Goal: Find specific page/section: Find specific page/section

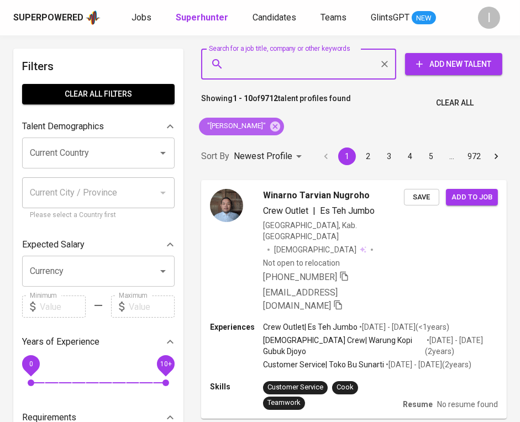
click at [270, 123] on icon at bounding box center [275, 126] width 10 height 10
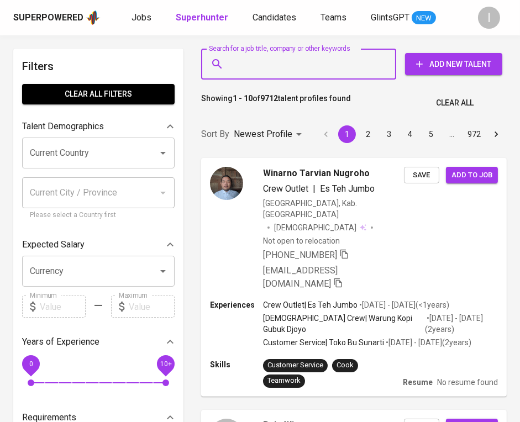
click at [311, 59] on input "Search for a job title, company or other keywords" at bounding box center [301, 64] width 147 height 21
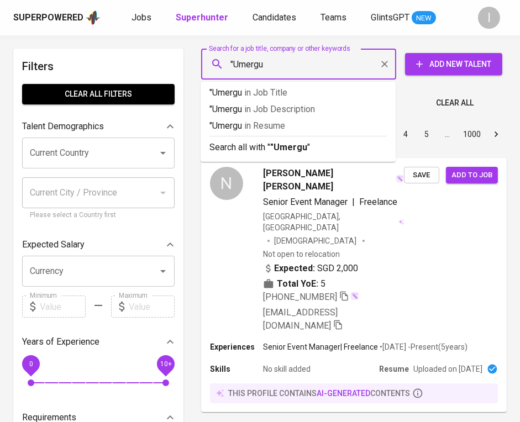
type input ""Umergu""
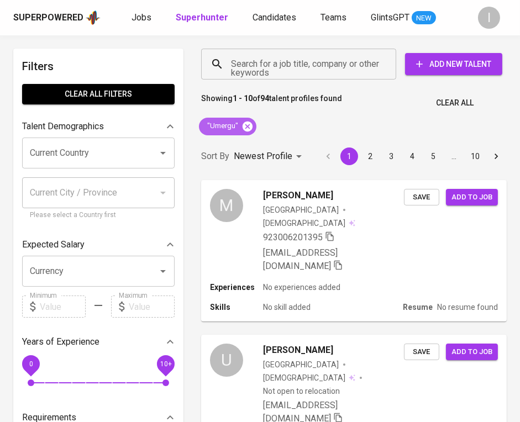
click at [252, 125] on icon at bounding box center [248, 127] width 12 height 12
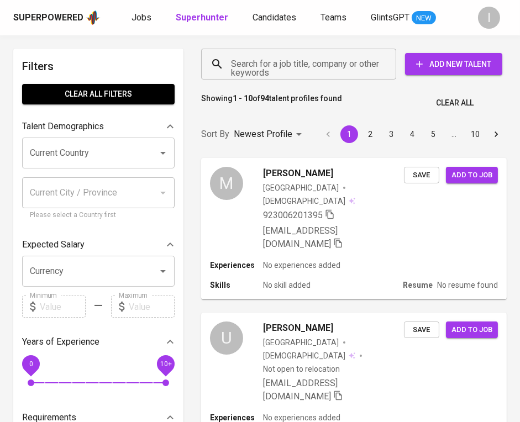
click at [316, 69] on input "Search for a job title, company or other keywords" at bounding box center [301, 64] width 147 height 21
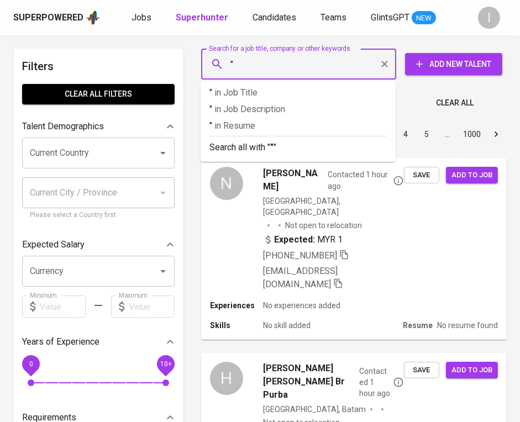
paste input "Arga Solusi Technologies"
type input ""Arga Solusi Technologies""
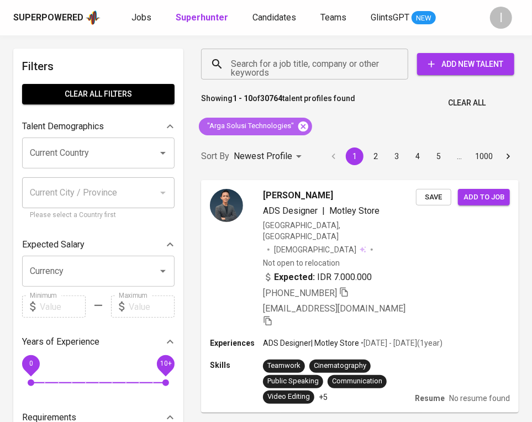
click at [305, 127] on icon at bounding box center [304, 126] width 10 height 10
click at [320, 64] on input "Search for a job title, company or other keywords" at bounding box center [307, 64] width 159 height 21
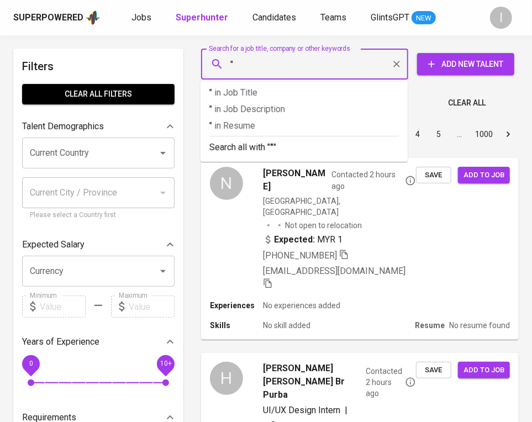
paste input "PT. Wiratama Inti Sentosa"
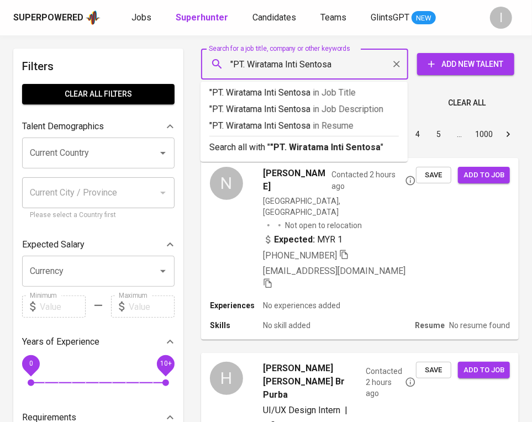
type input ""PT. Wiratama Inti Sentosa""
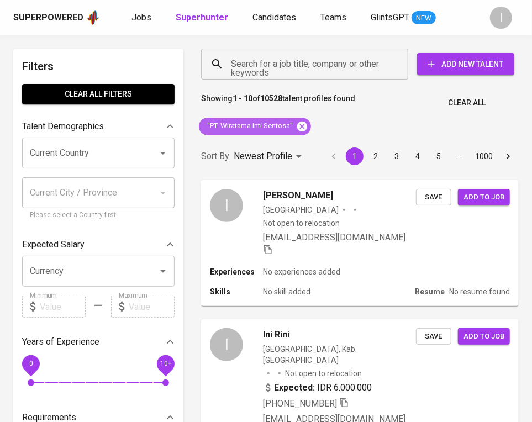
click at [303, 125] on icon at bounding box center [302, 126] width 10 height 10
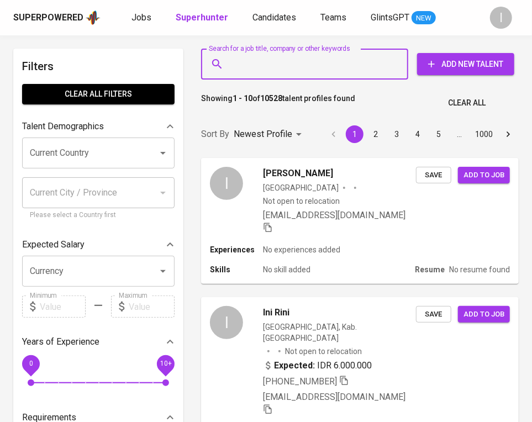
click at [306, 70] on input "Search for a job title, company or other keywords" at bounding box center [307, 64] width 159 height 21
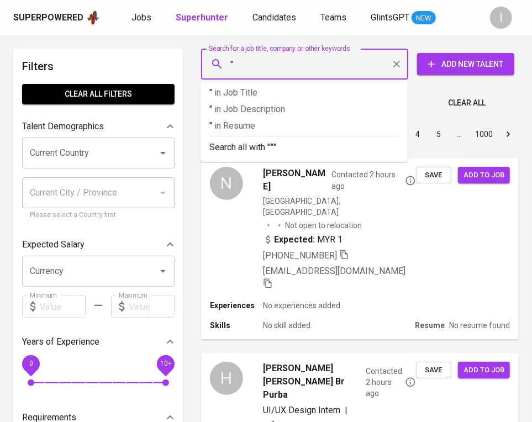
paste input "PT. Wiratama Inti Sentosa"
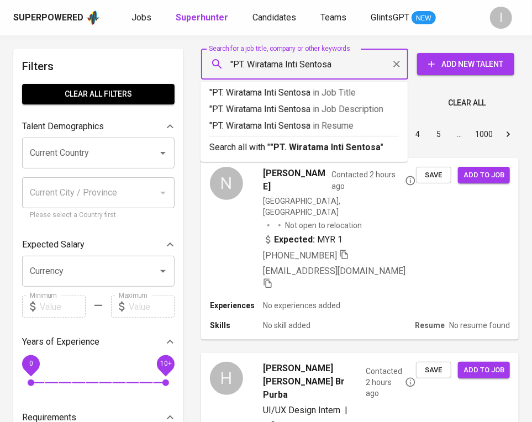
click at [249, 64] on input ""PT. Wiratama Inti Sentosa" at bounding box center [307, 64] width 159 height 21
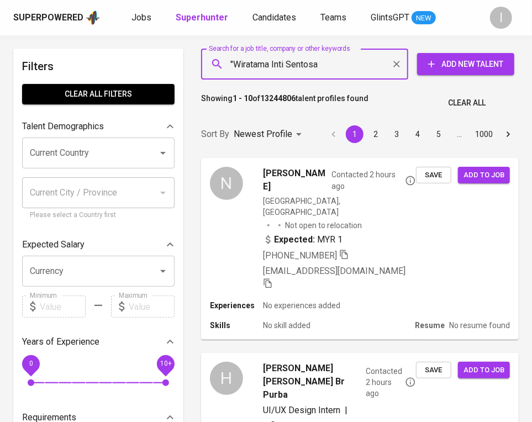
type input ""Wiratama Inti Sentosa""
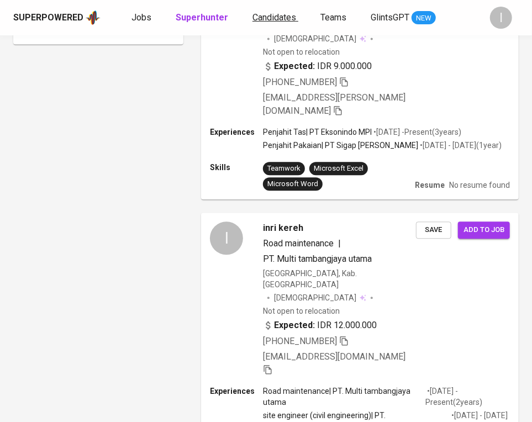
scroll to position [683, 0]
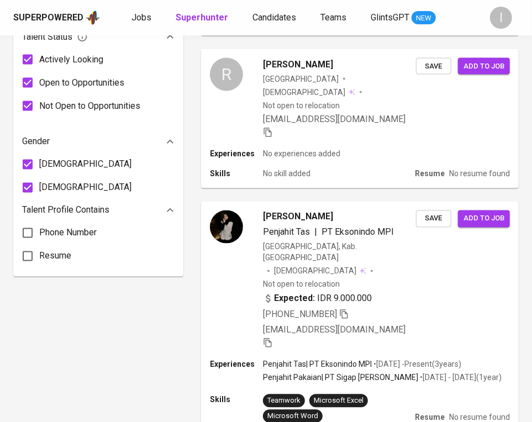
scroll to position [683, 0]
